Goal: Obtain resource: Obtain resource

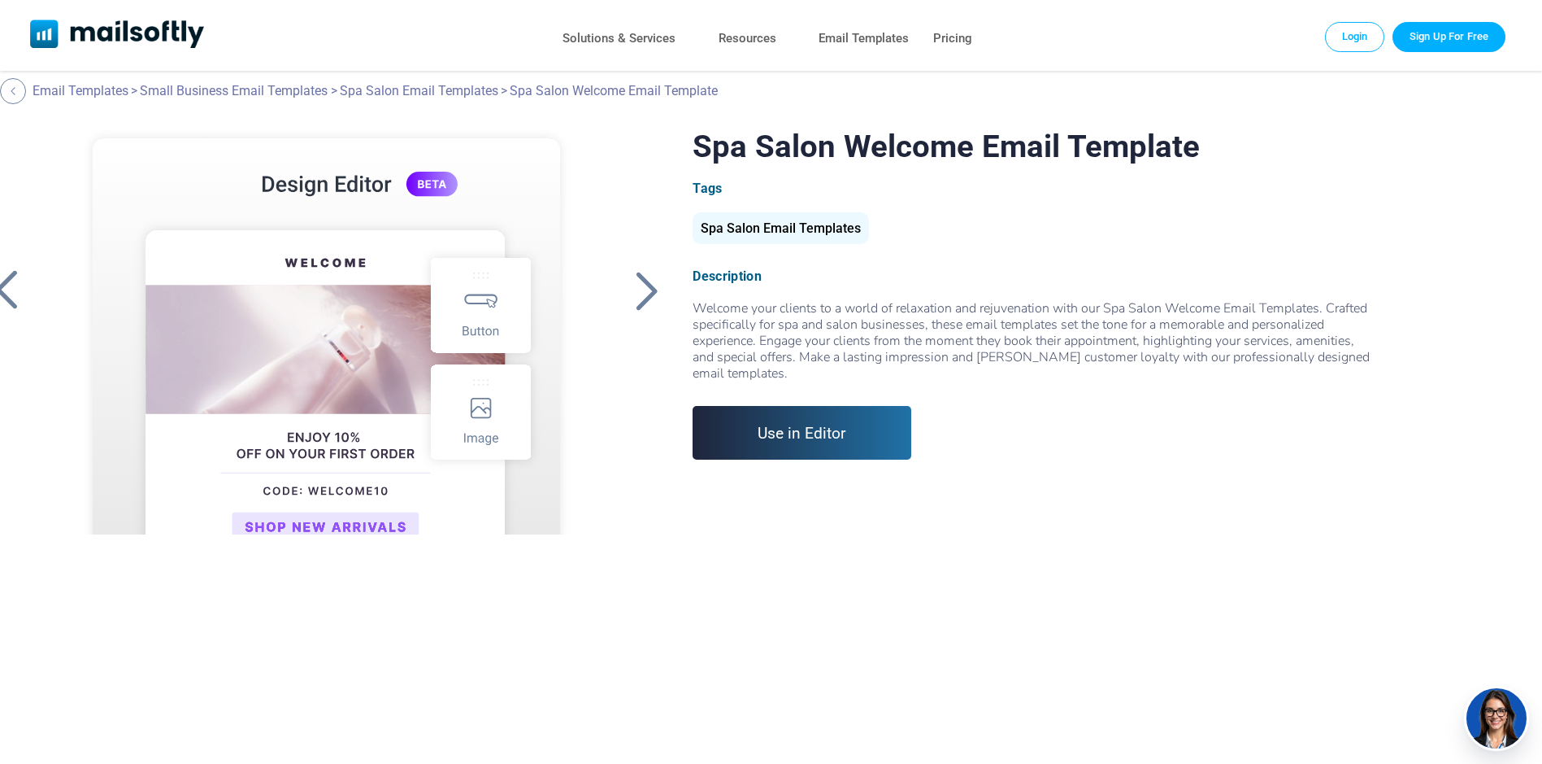
scroll to position [0, 91]
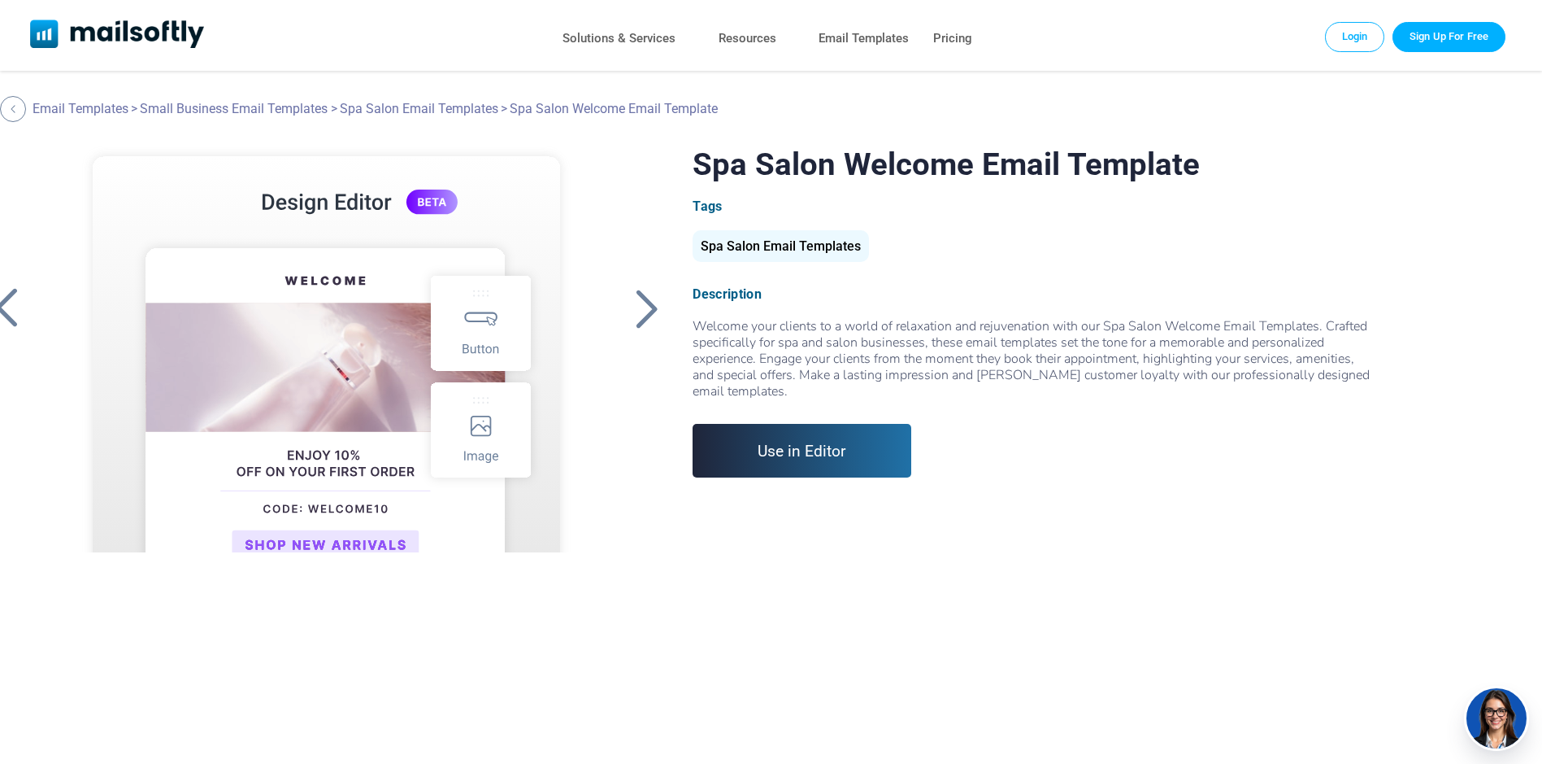
click at [852, 370] on div "Welcome your clients to a world of relaxation and rejuvenation with our Spa Sal…" at bounding box center [1033, 358] width 681 height 81
click at [798, 442] on link "Use in Editor" at bounding box center [802, 451] width 219 height 54
click at [648, 311] on div at bounding box center [646, 308] width 41 height 42
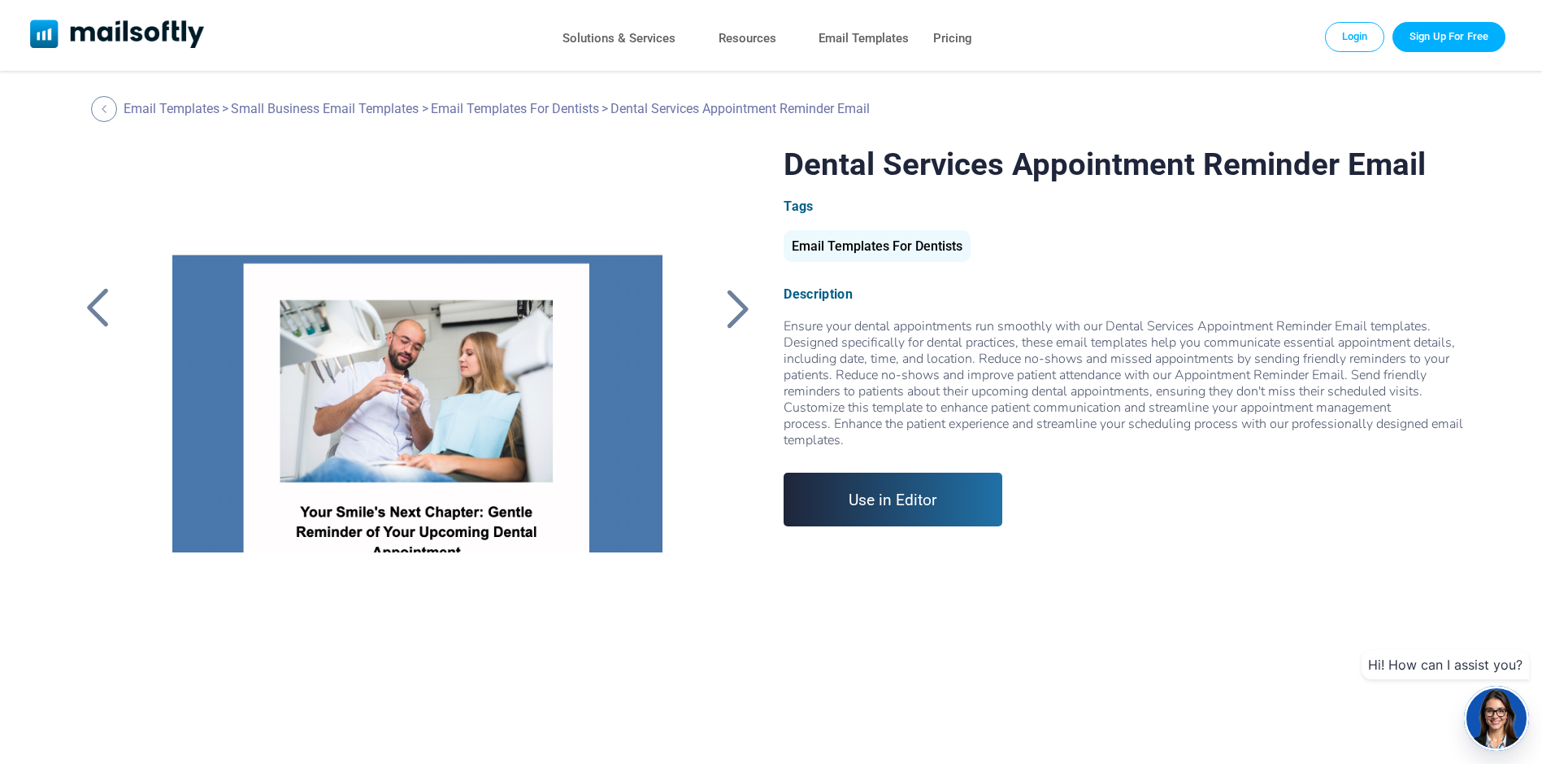
click at [742, 311] on div at bounding box center [737, 308] width 41 height 42
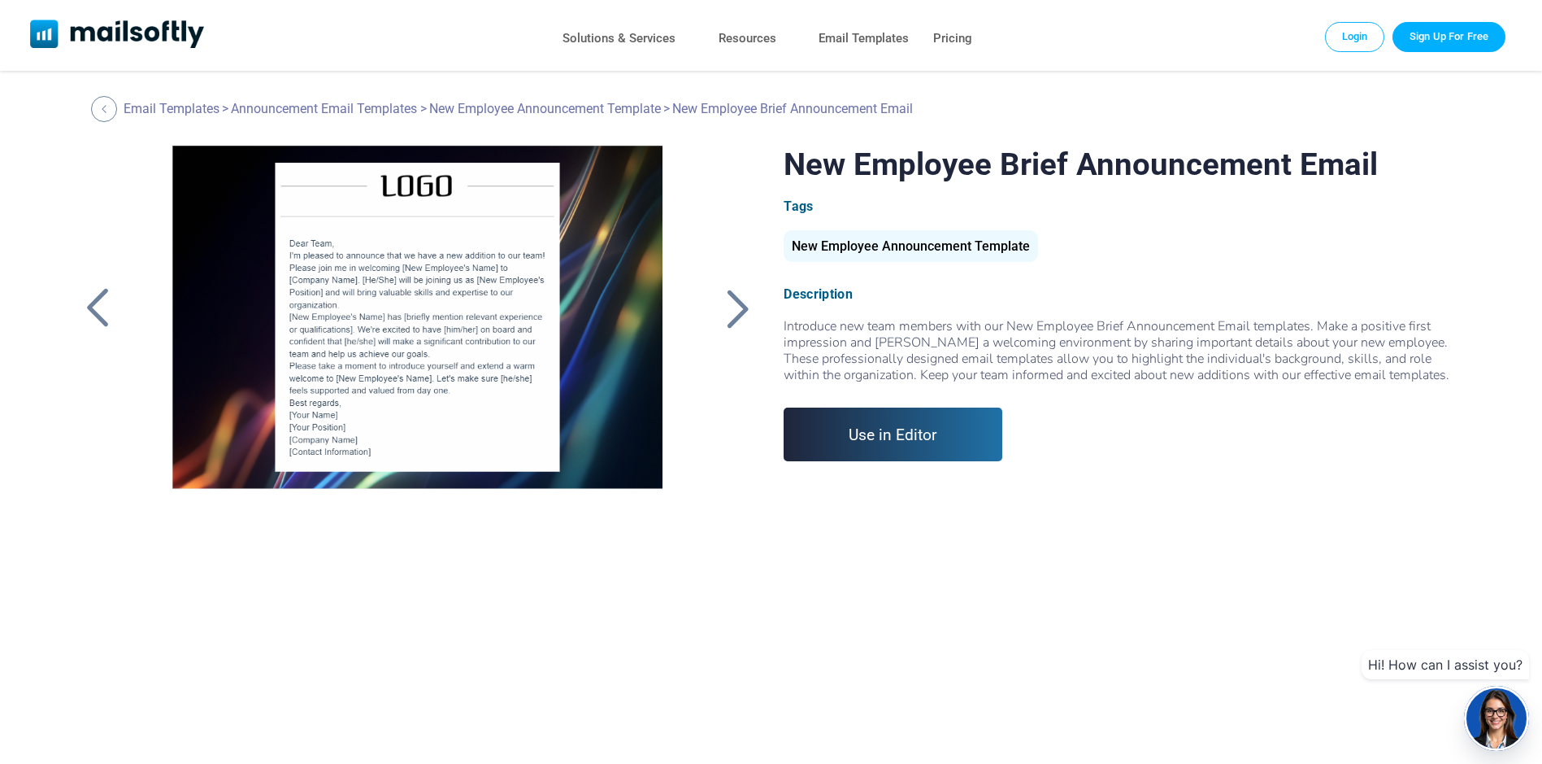
click at [89, 307] on div at bounding box center [97, 308] width 41 height 42
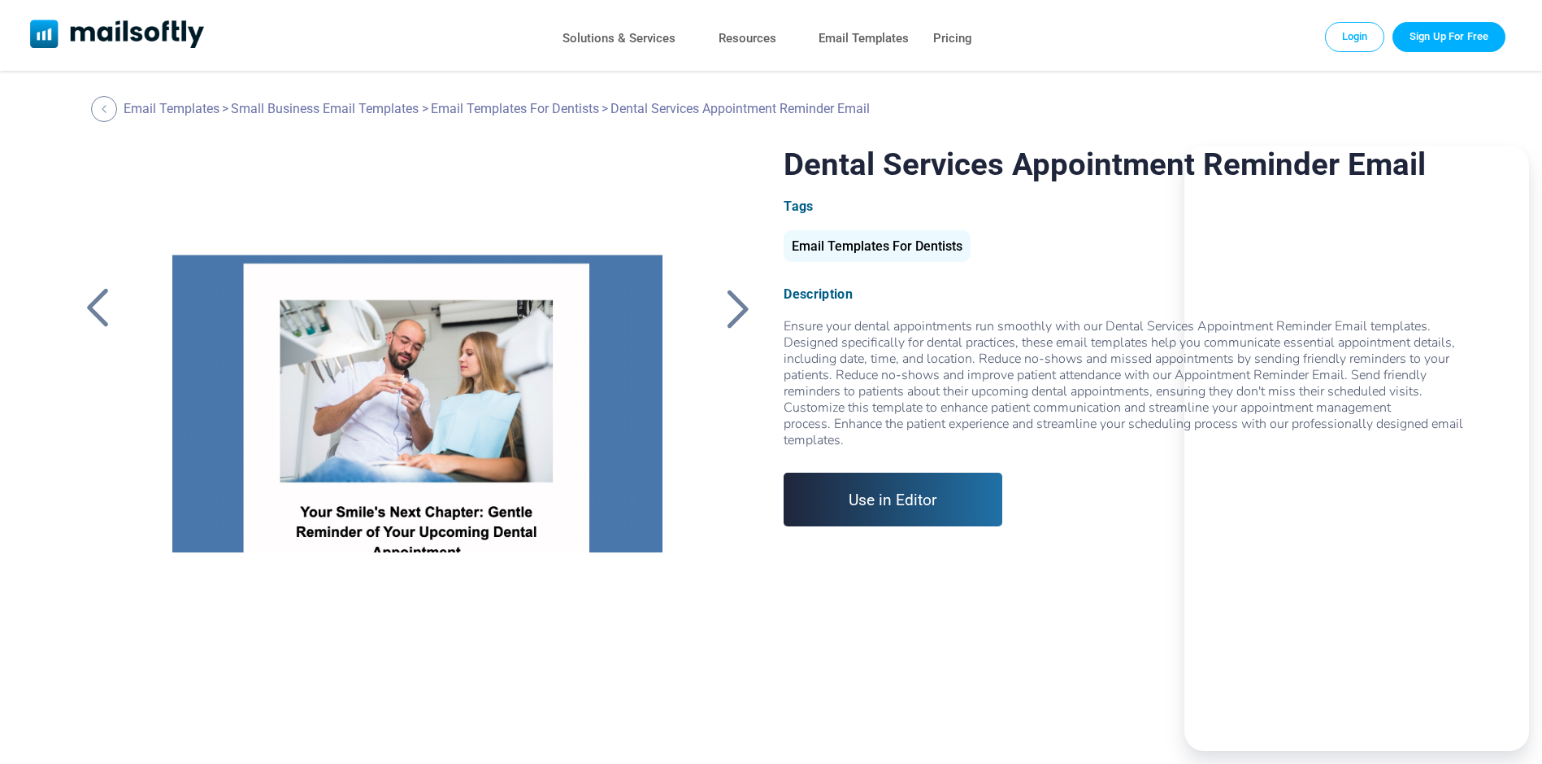
click at [89, 307] on div at bounding box center [97, 308] width 41 height 42
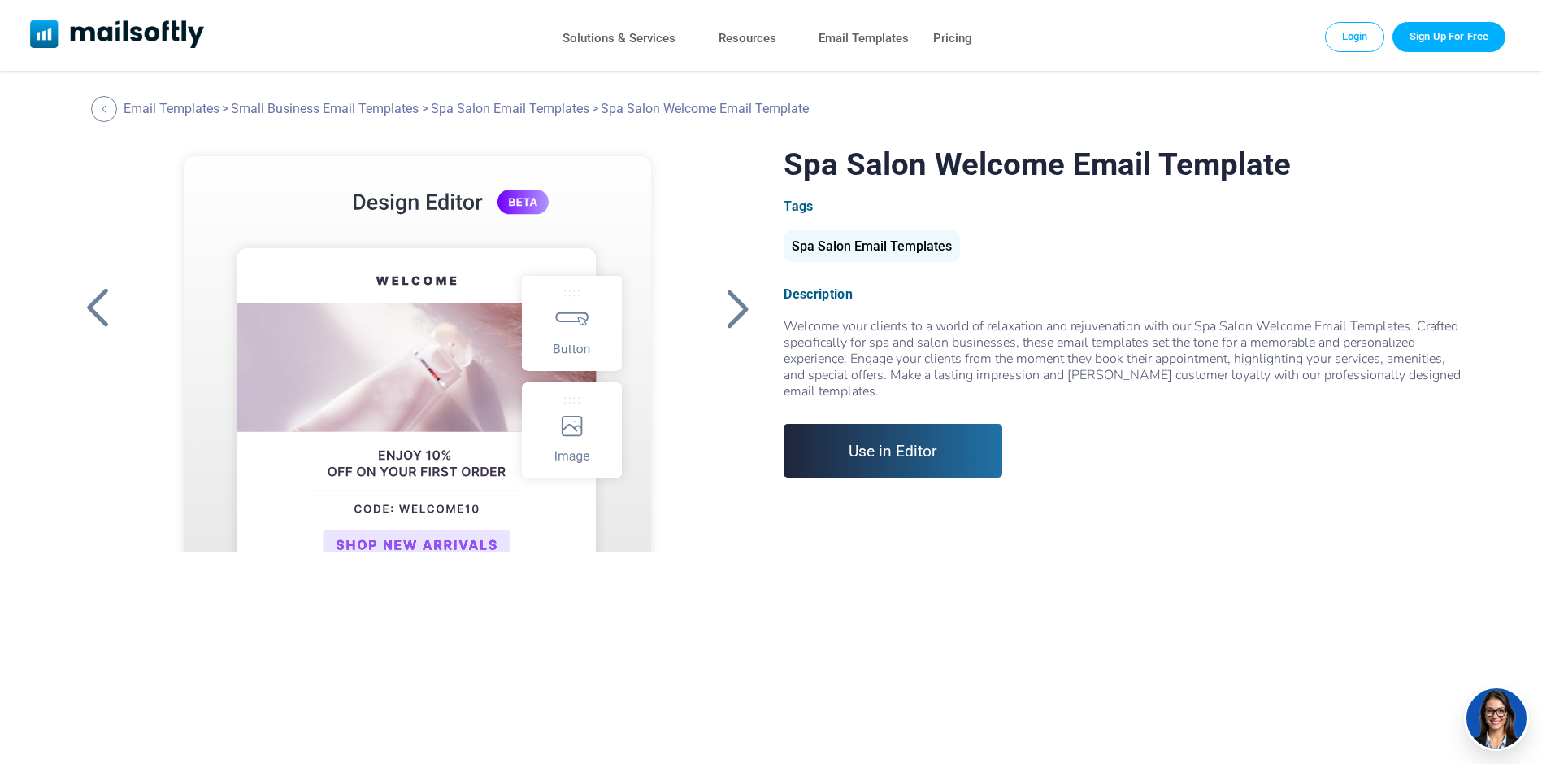
click at [737, 300] on div at bounding box center [737, 308] width 41 height 42
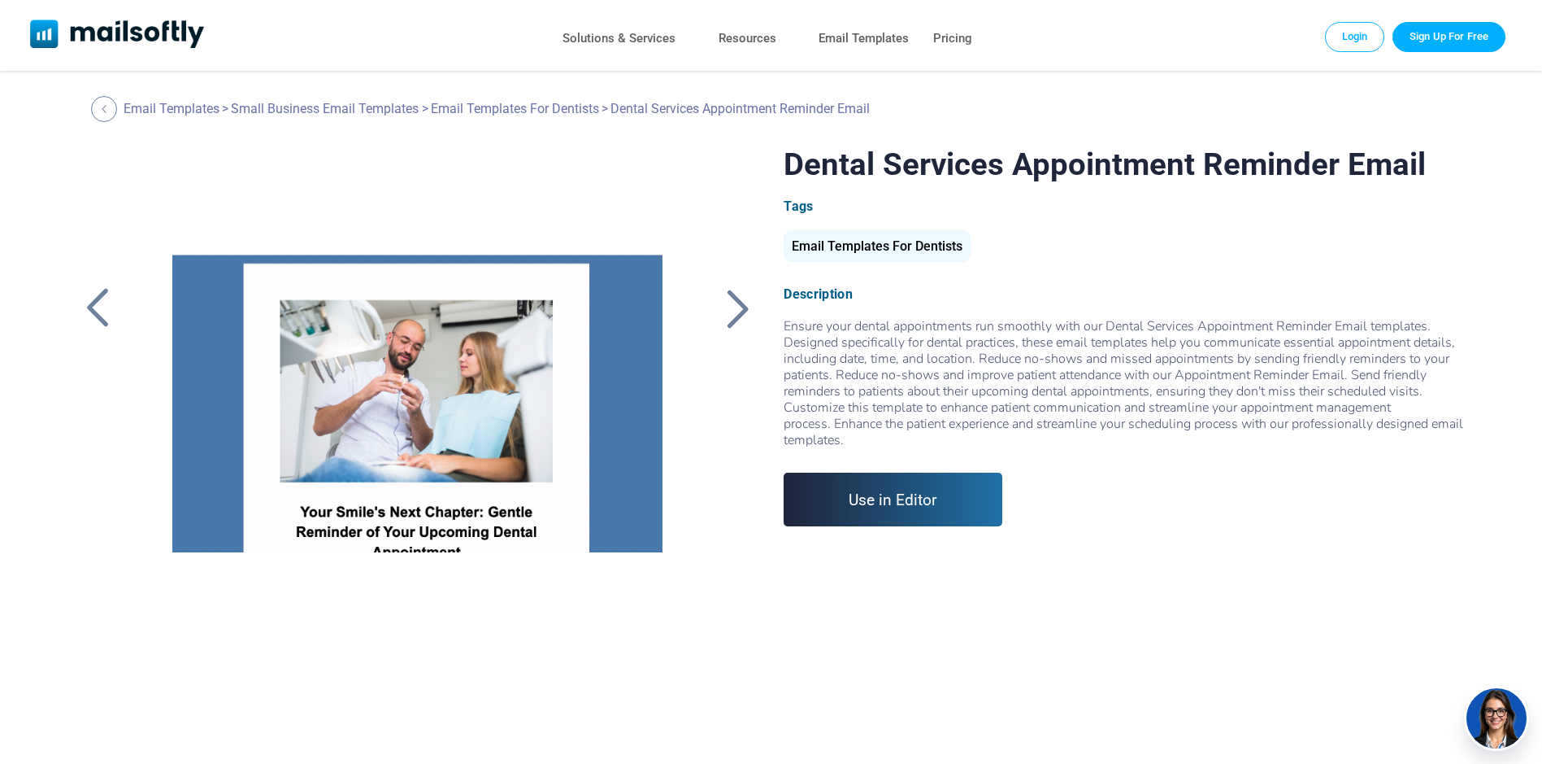
click at [737, 300] on div at bounding box center [737, 308] width 41 height 42
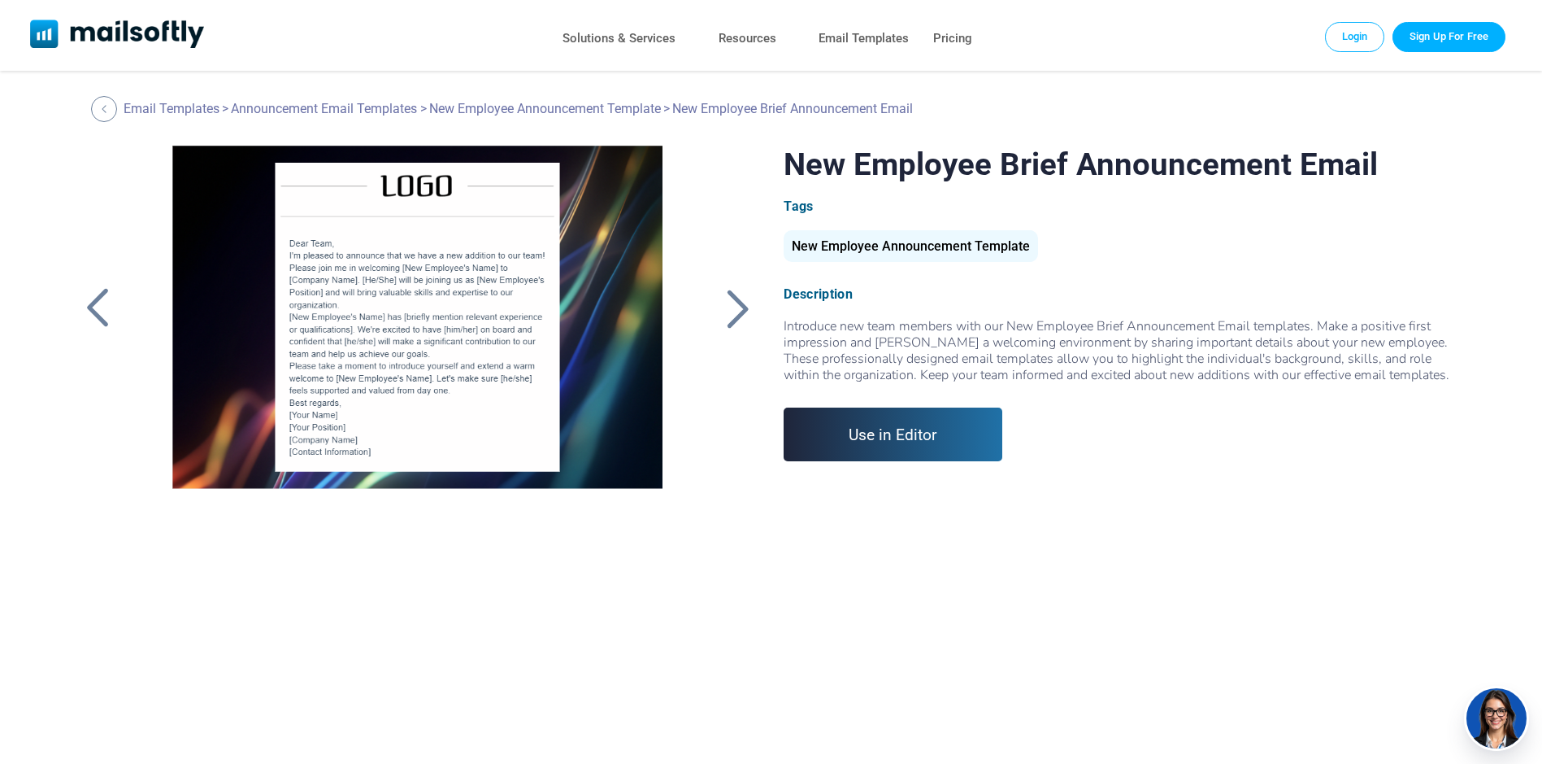
click at [737, 300] on div at bounding box center [737, 308] width 41 height 42
